Goal: Task Accomplishment & Management: Use online tool/utility

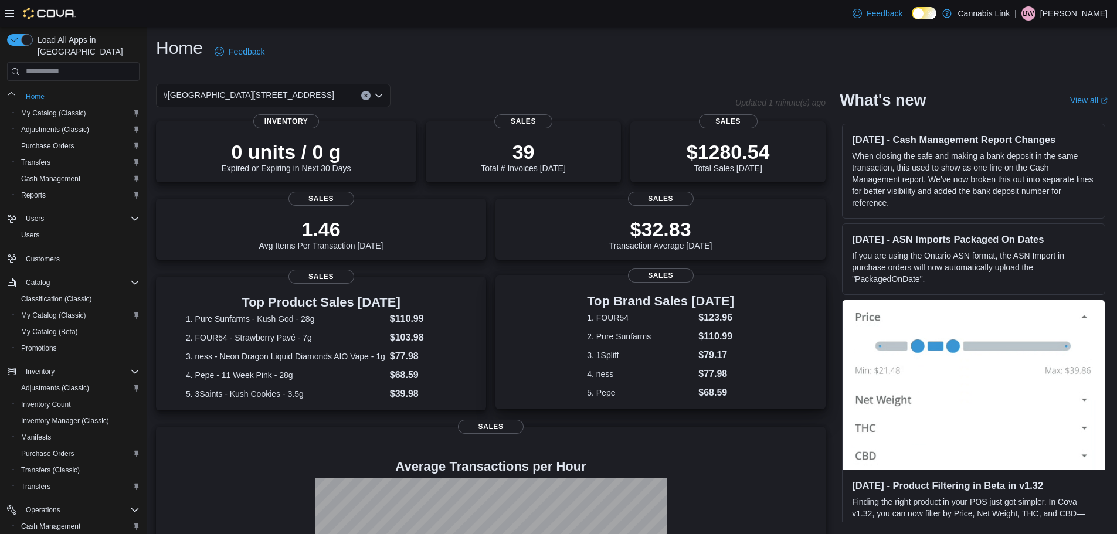
scroll to position [142, 0]
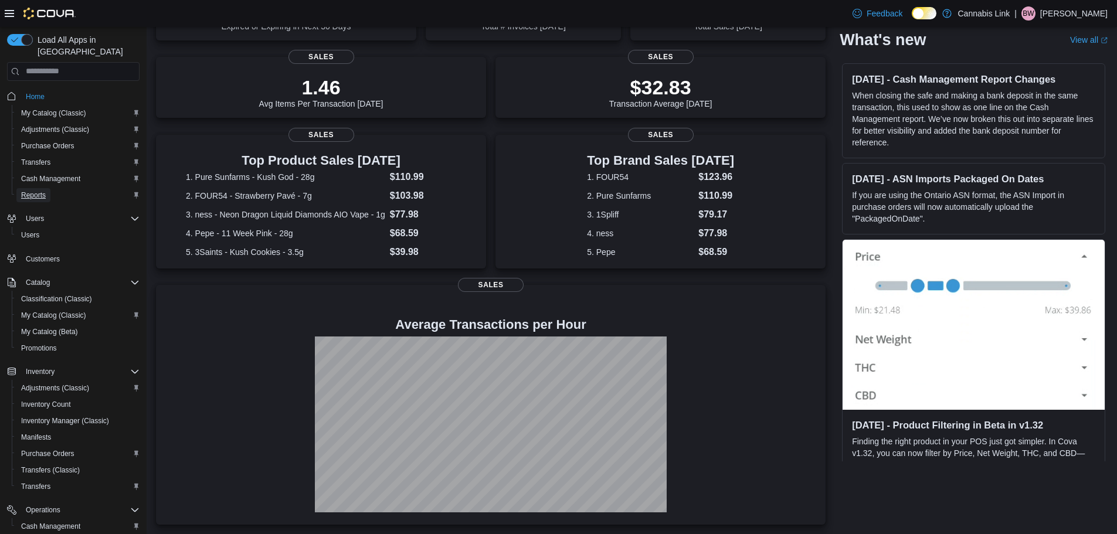
click at [33, 191] on span "Reports" at bounding box center [33, 195] width 25 height 9
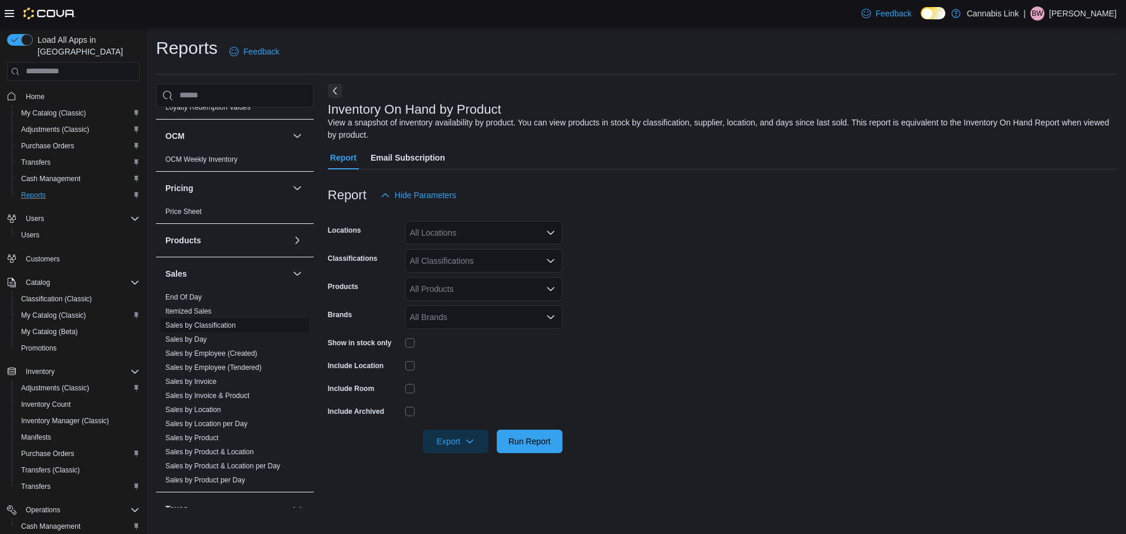
scroll to position [528, 0]
click at [208, 410] on link "Sales by Location" at bounding box center [193, 409] width 56 height 8
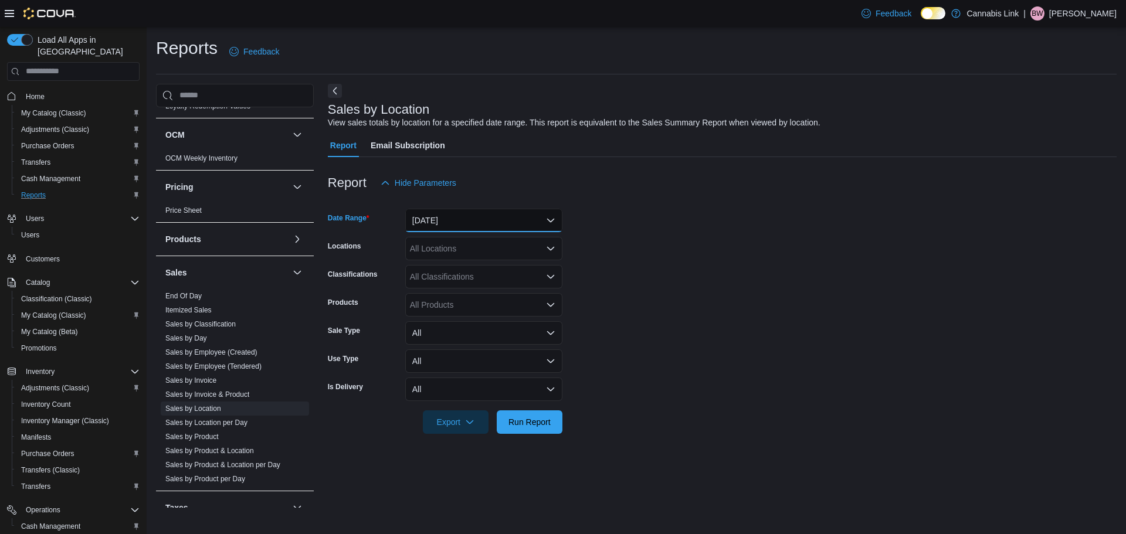
click at [478, 220] on button "[DATE]" at bounding box center [483, 220] width 157 height 23
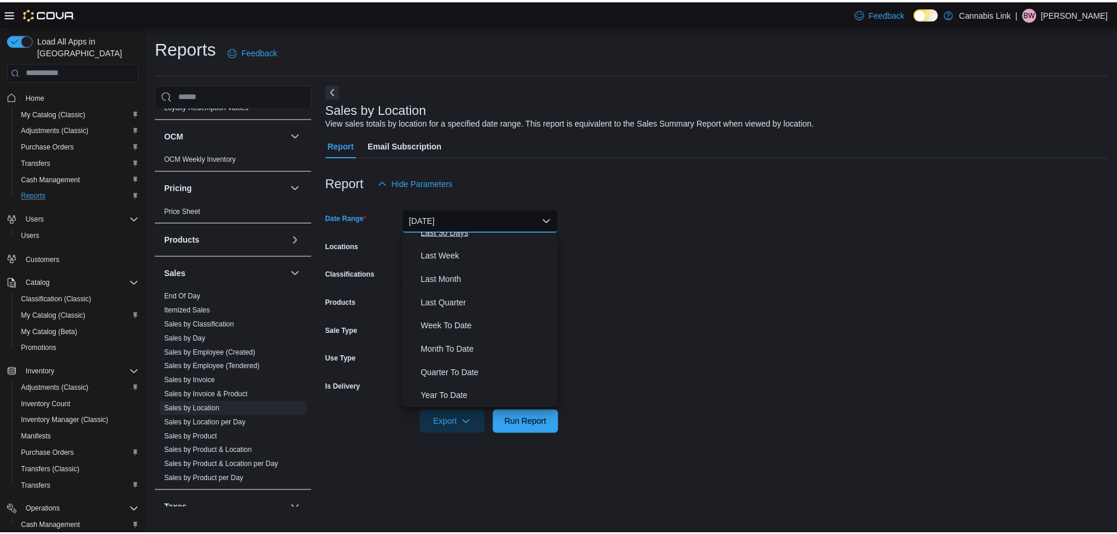
scroll to position [117, 0]
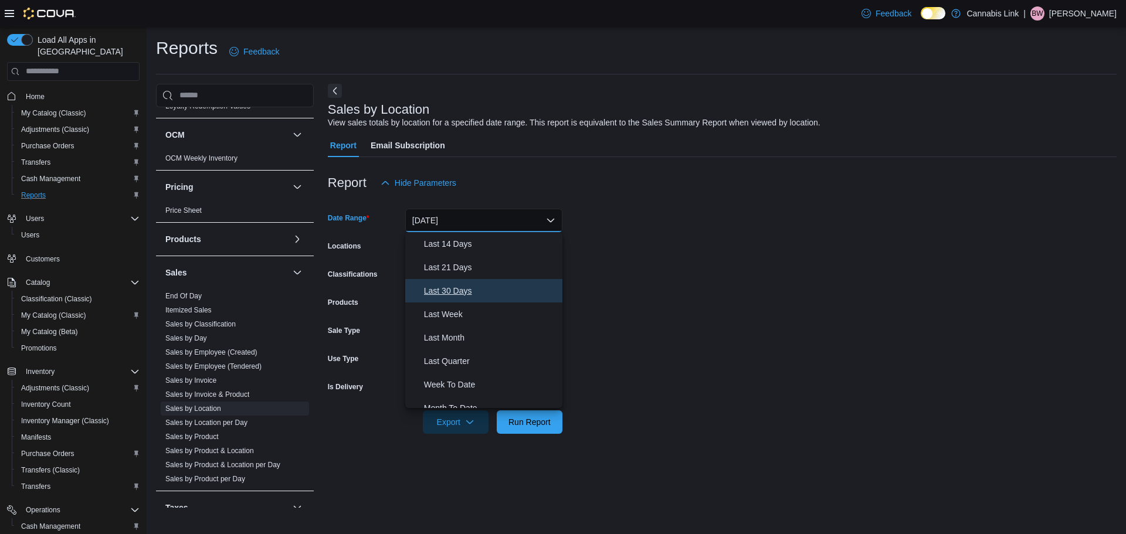
click at [466, 288] on span "Last 30 Days" at bounding box center [491, 291] width 134 height 14
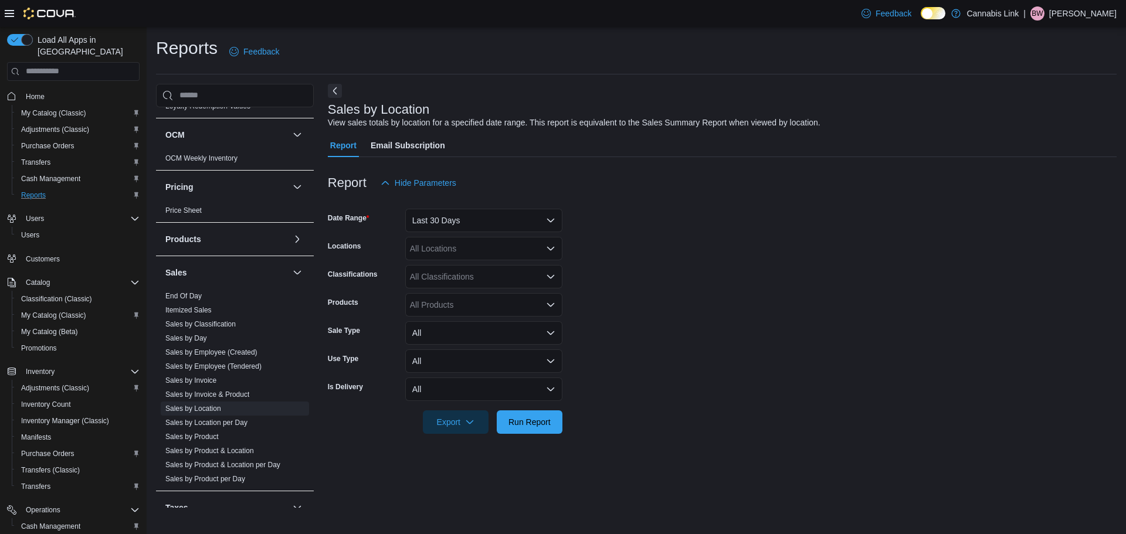
click at [761, 257] on form "Date Range Last 30 Days Locations All Locations Classifications All Classificat…" at bounding box center [722, 314] width 789 height 239
click at [422, 249] on div "All Locations" at bounding box center [483, 248] width 157 height 23
drag, startPoint x: 764, startPoint y: 249, endPoint x: 392, endPoint y: 390, distance: 398.1
click at [762, 250] on form "Date Range Last 30 Days Locations All Locations Classifications All Classificat…" at bounding box center [722, 314] width 789 height 239
click at [534, 426] on span "Run Report" at bounding box center [529, 422] width 42 height 12
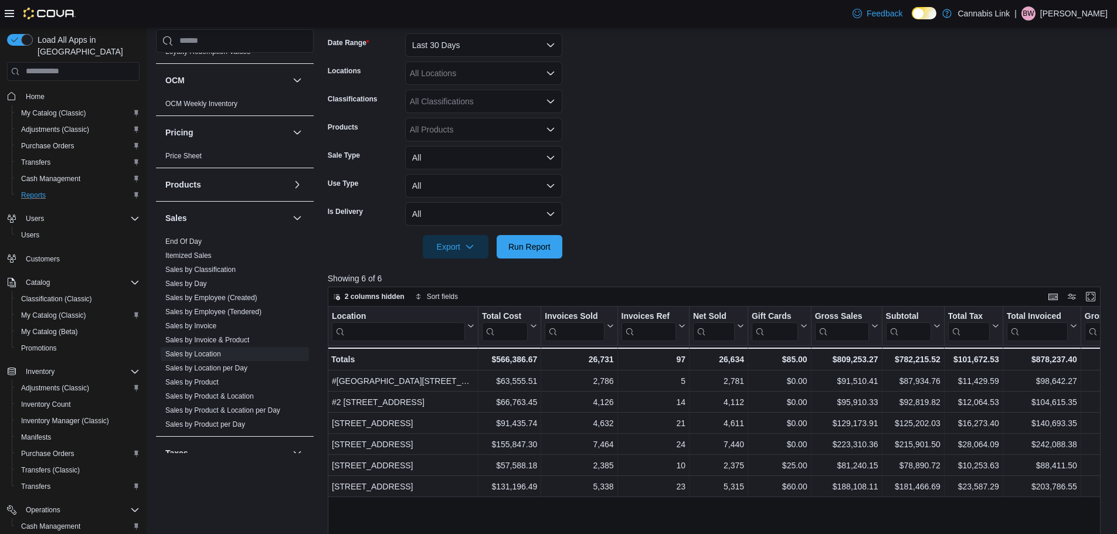
scroll to position [176, 0]
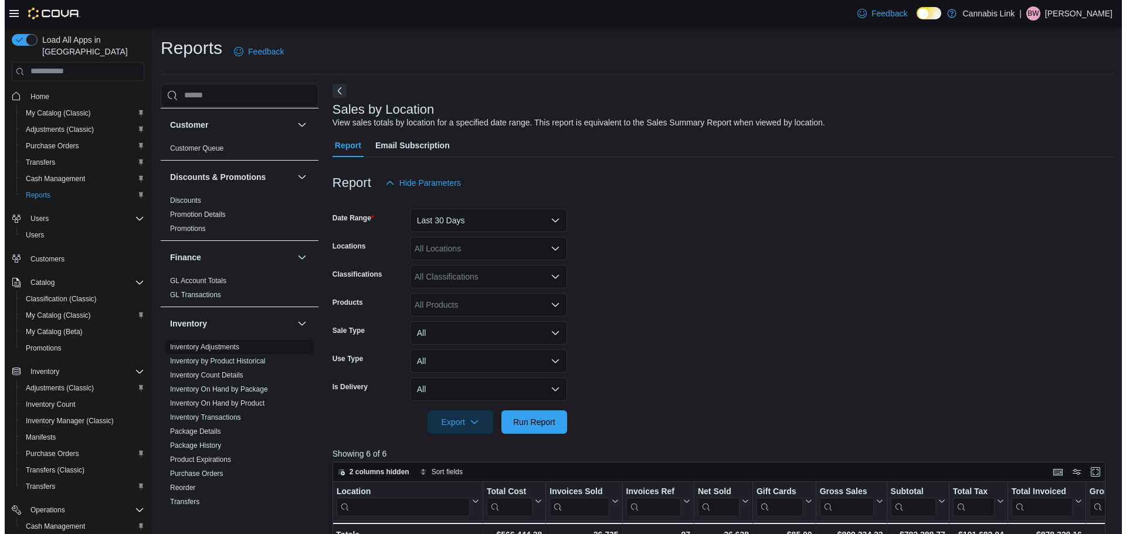
scroll to position [117, 0]
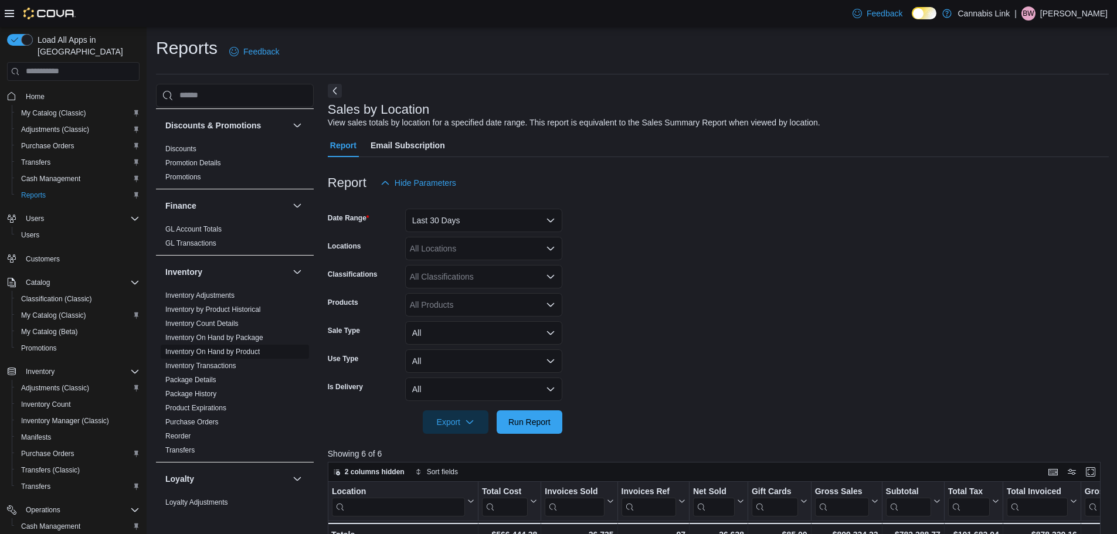
click at [229, 349] on link "Inventory On Hand by Product" at bounding box center [212, 352] width 94 height 8
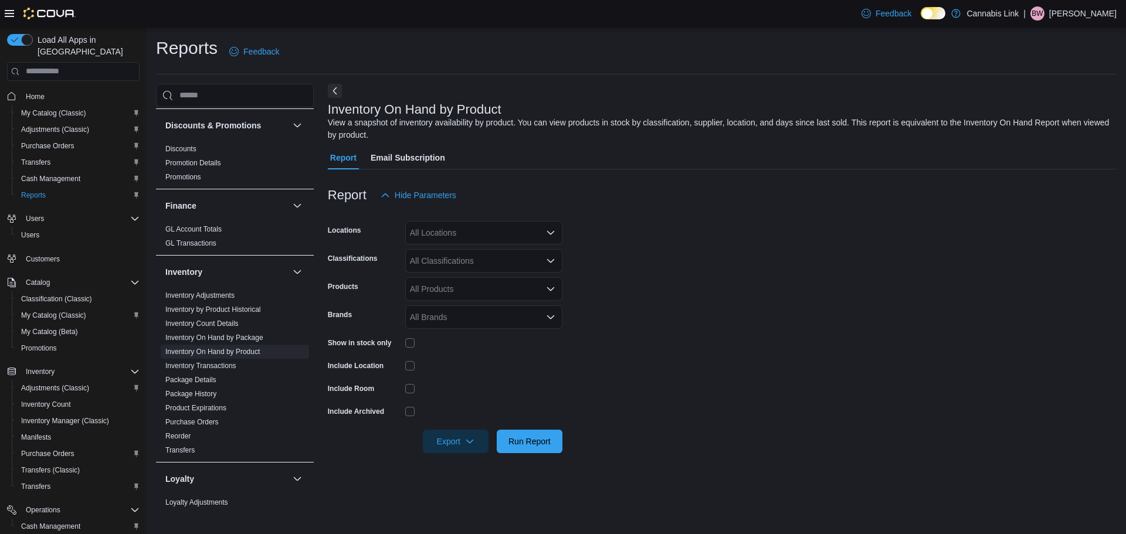
click at [455, 231] on div "All Locations" at bounding box center [483, 232] width 157 height 23
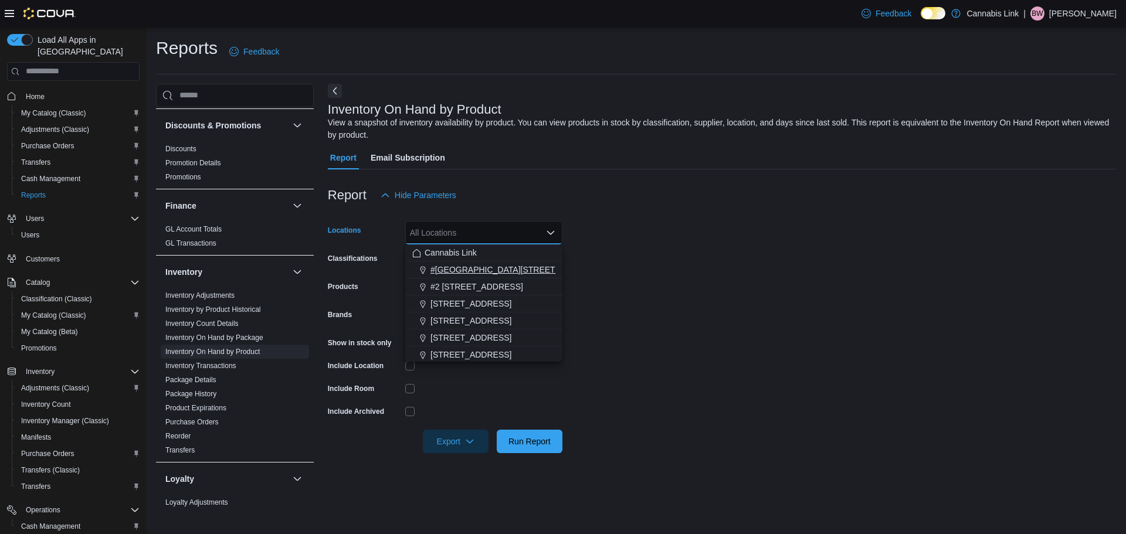
click at [475, 264] on span "#[GEOGRAPHIC_DATA][STREET_ADDRESS]" at bounding box center [515, 270] width 171 height 12
click at [805, 256] on form "Locations #1 1175 Hyde Park Road, Unit 2B Combo box. Selected. #1 1175 Hyde Par…" at bounding box center [722, 330] width 789 height 246
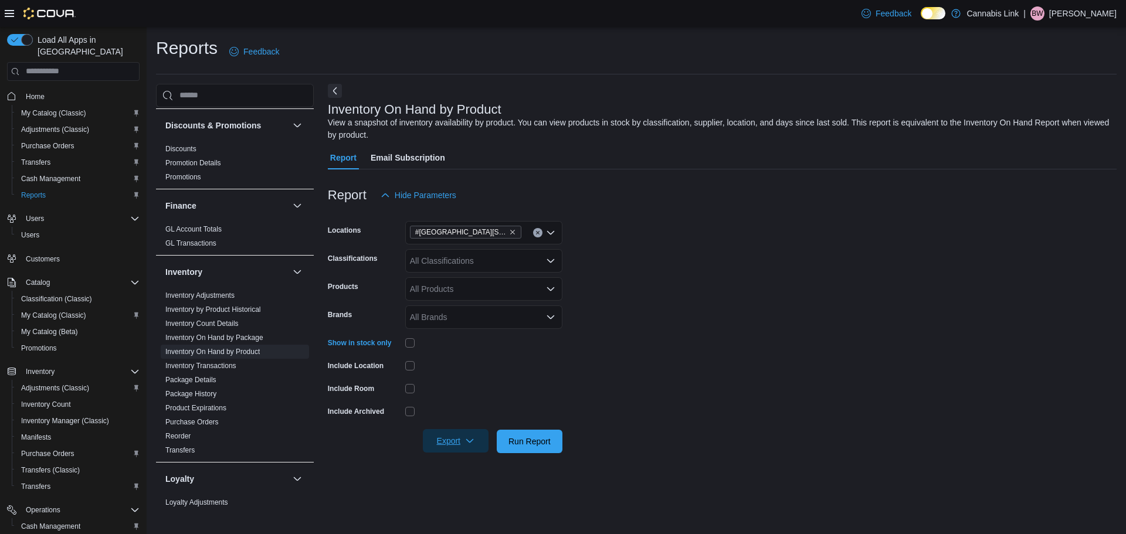
click at [461, 442] on span "Export" at bounding box center [456, 440] width 52 height 23
click at [468, 372] on span "Export to Excel" at bounding box center [457, 370] width 53 height 9
